Goal: Task Accomplishment & Management: Use online tool/utility

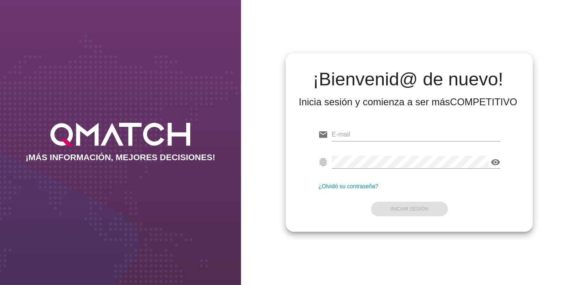
type input "[EMAIL_ADDRESS][PERSON_NAME][DOMAIN_NAME]"
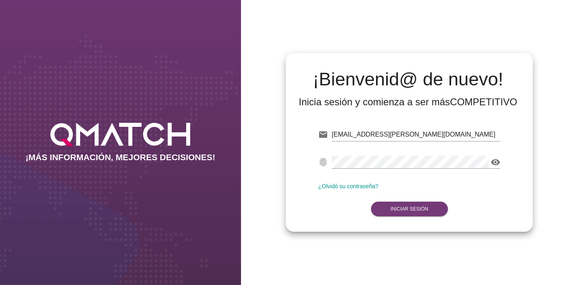
drag, startPoint x: 422, startPoint y: 198, endPoint x: 419, endPoint y: 204, distance: 6.7
click at [419, 204] on button "Iniciar Sesión" at bounding box center [409, 209] width 77 height 15
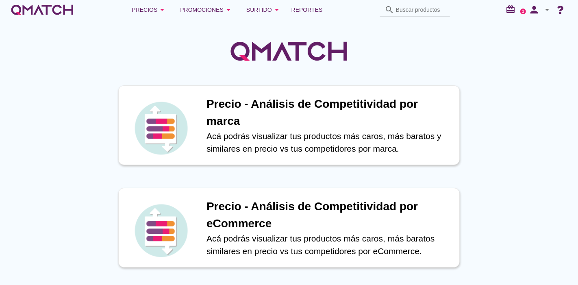
click at [298, 1] on div "Precios arrow_drop_down Promociones arrow_drop_down Surtido arrow_drop_down Rep…" at bounding box center [289, 10] width 578 height 20
click at [301, 11] on span "Reportes" at bounding box center [306, 10] width 31 height 10
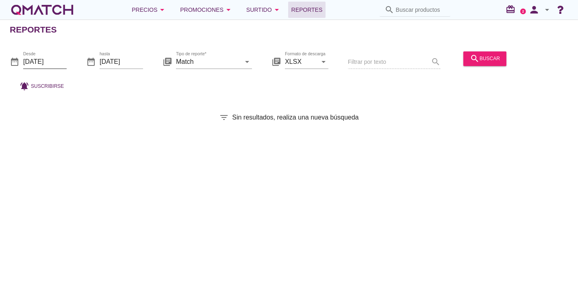
click at [50, 61] on input "[DATE]" at bounding box center [44, 61] width 43 height 13
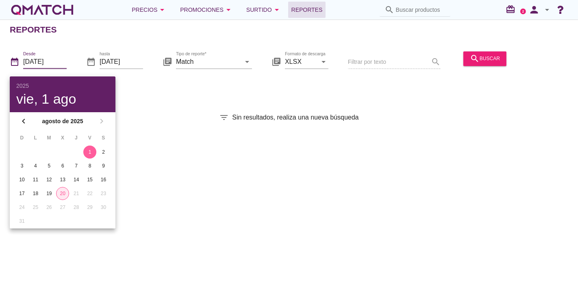
click at [58, 191] on div "20" at bounding box center [63, 193] width 12 height 7
type input "[DATE]"
click at [117, 58] on input "[DATE]" at bounding box center [121, 61] width 43 height 13
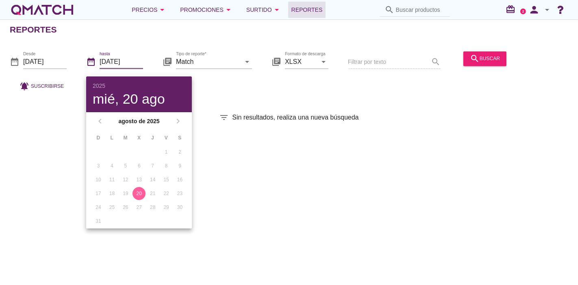
click at [397, 180] on div "Reportes date_range Desde [DATE] date_range hasta [DATE] library_books Tipo de …" at bounding box center [289, 152] width 578 height 265
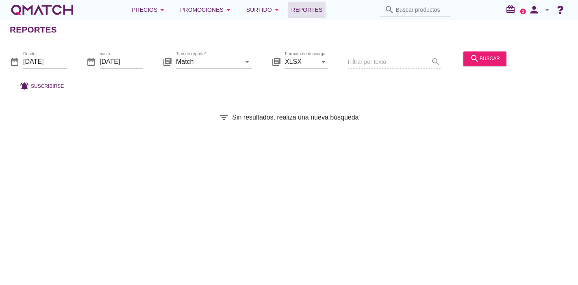
click at [485, 41] on div "Reportes date_range Desde [DATE] date_range hasta [DATE] library_books Tipo de …" at bounding box center [289, 152] width 578 height 265
click at [485, 54] on div "search buscar" at bounding box center [485, 59] width 30 height 10
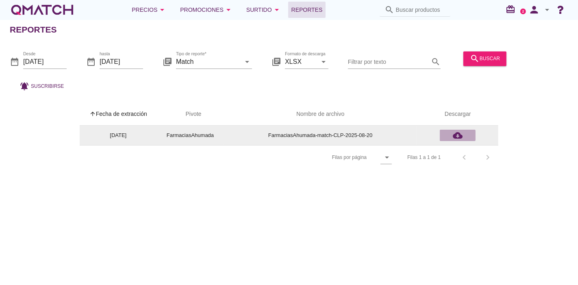
click at [463, 135] on div "cloud_download" at bounding box center [457, 135] width 29 height 10
